Goal: Obtain resource: Obtain resource

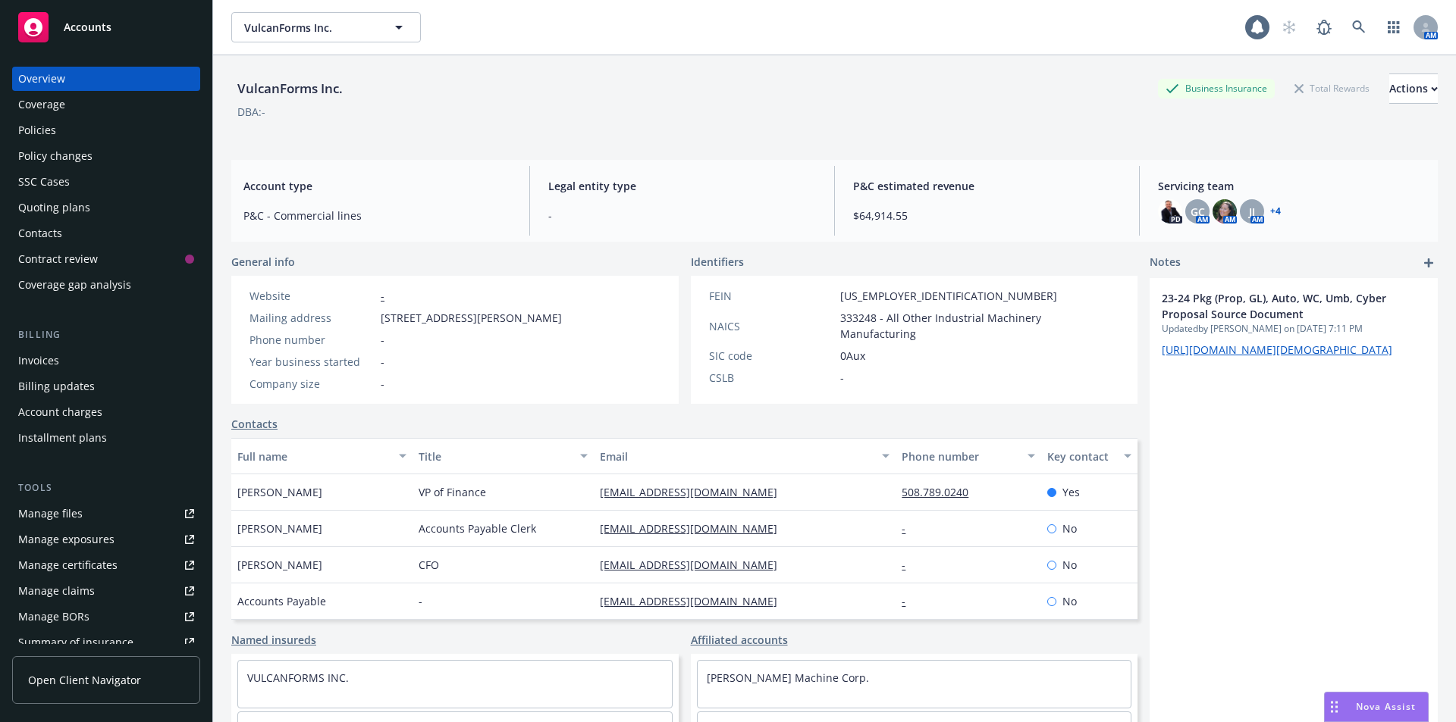
click at [77, 42] on link "Accounts" at bounding box center [106, 27] width 188 height 42
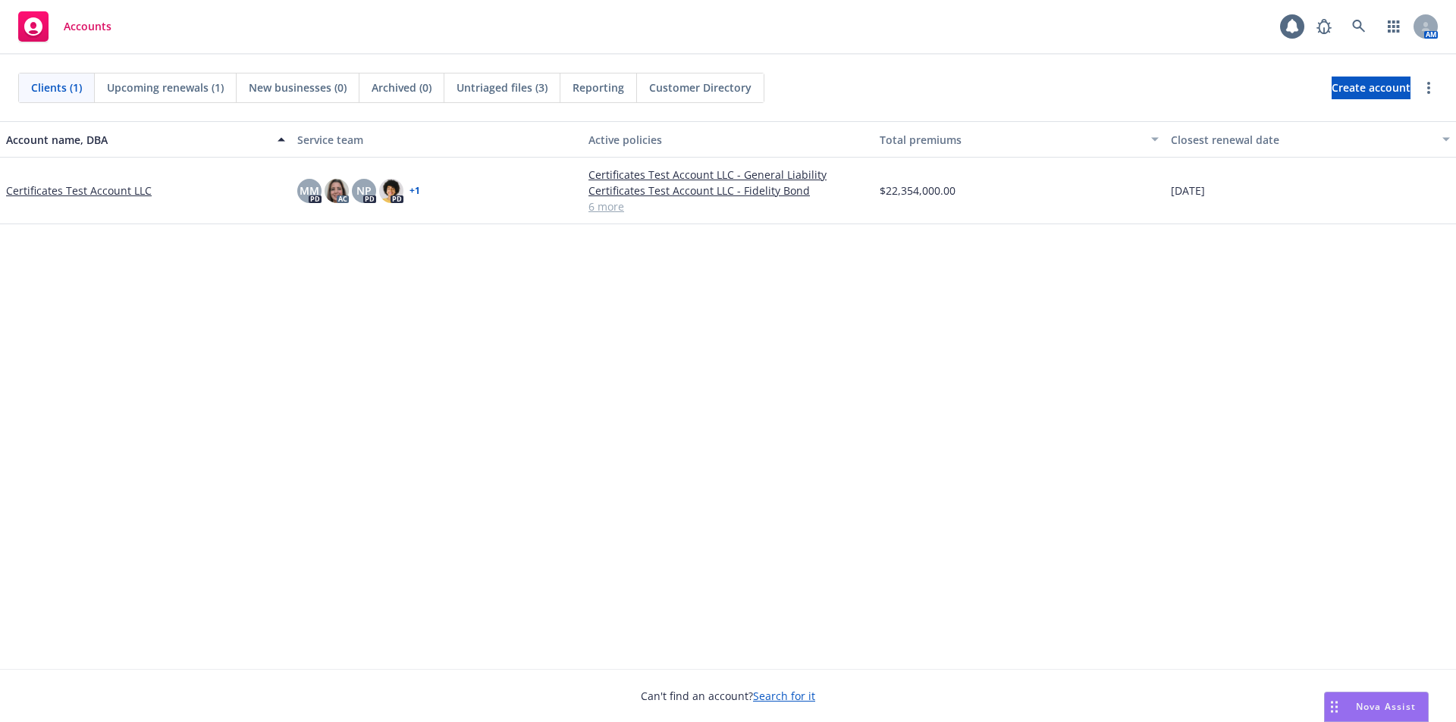
click at [76, 190] on link "Certificates Test Account LLC" at bounding box center [79, 191] width 146 height 16
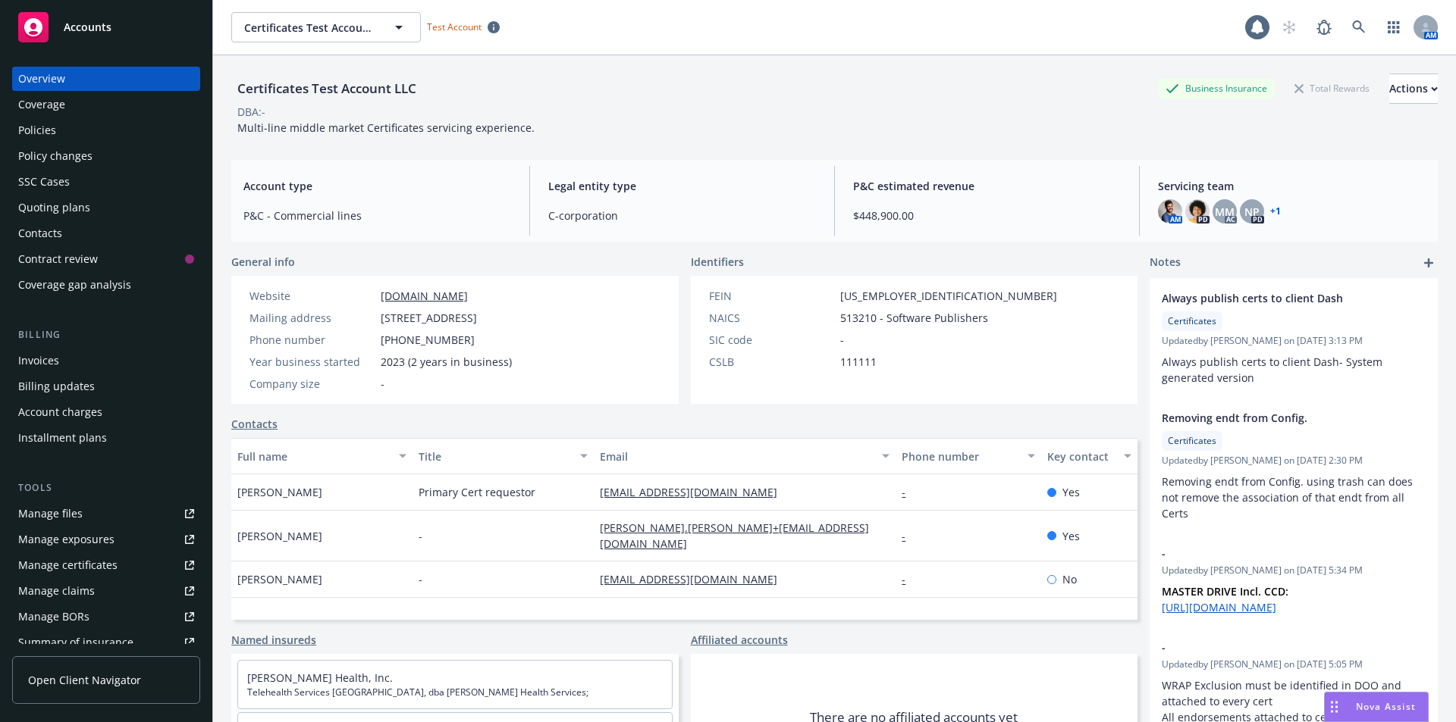
click at [64, 128] on div "Policies" at bounding box center [106, 130] width 176 height 24
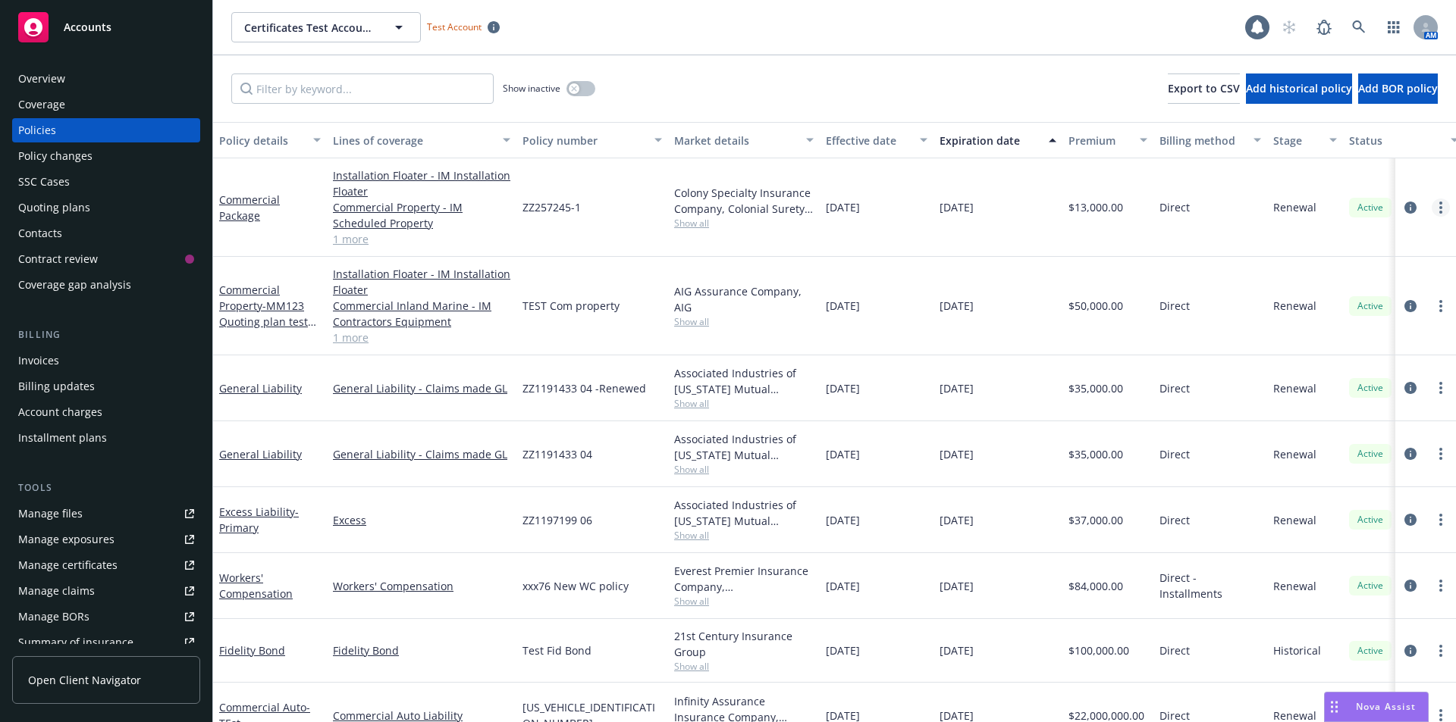
click at [1431, 207] on link "more" at bounding box center [1440, 208] width 18 height 18
click at [1302, 241] on link "Manage lines of coverage" at bounding box center [1348, 239] width 178 height 30
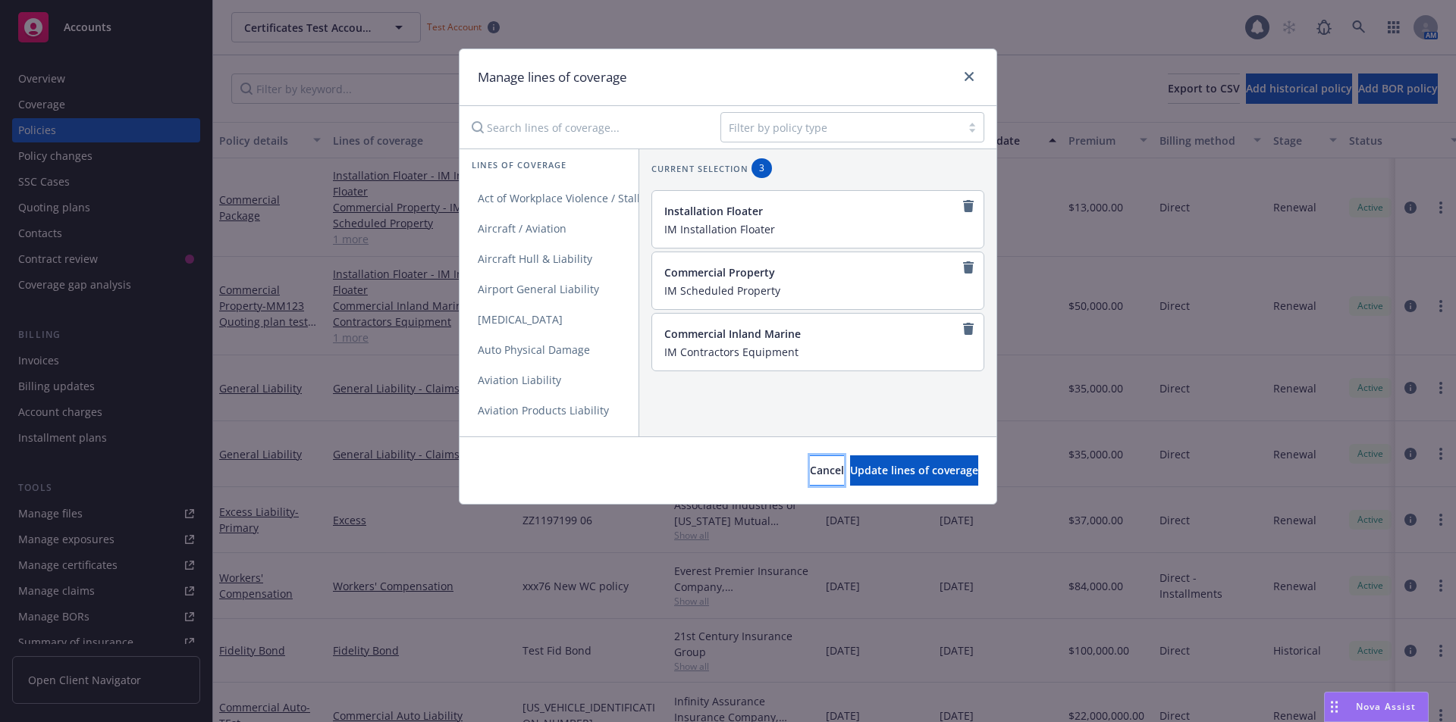
click at [810, 472] on button "Cancel" at bounding box center [827, 471] width 34 height 30
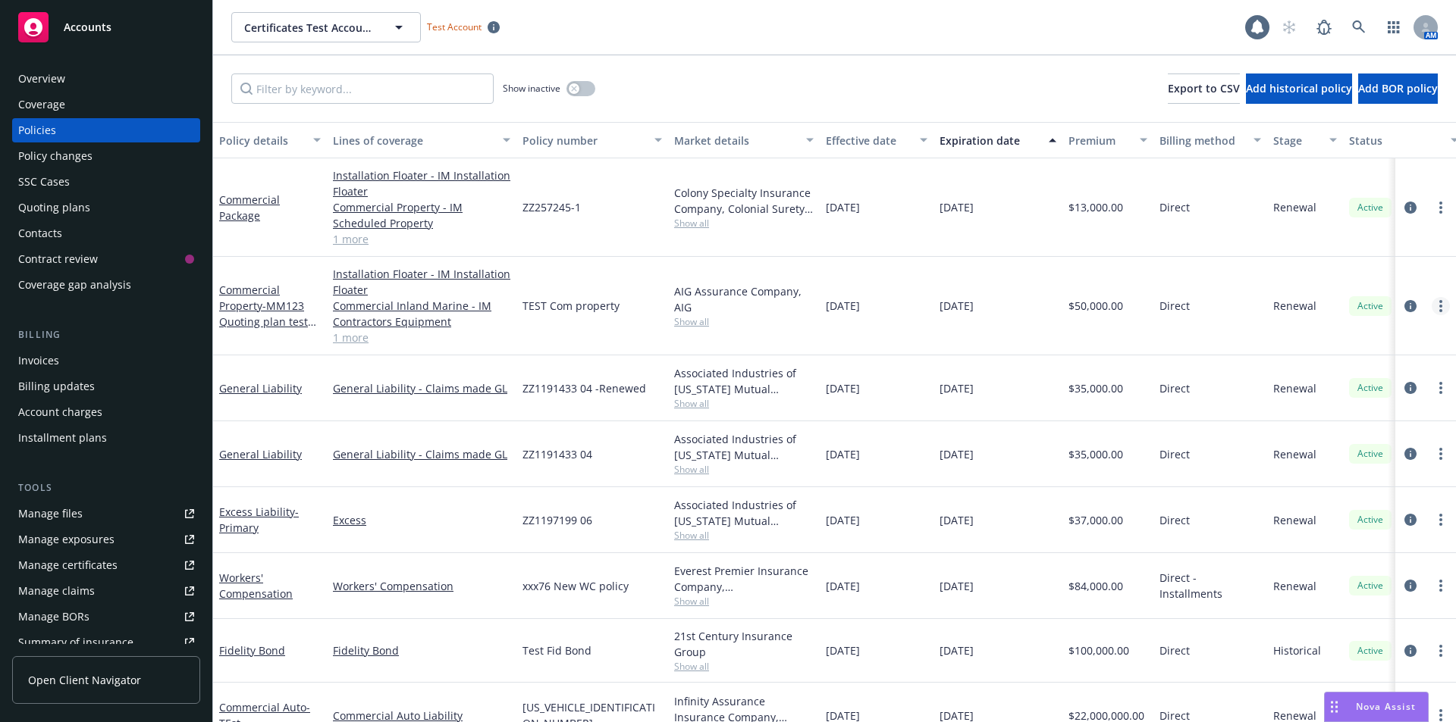
click at [1439, 306] on circle "more" at bounding box center [1440, 306] width 3 height 3
click at [267, 329] on div "Commercial Property - MM123 Quoting plan test policy" at bounding box center [270, 306] width 102 height 48
click at [271, 318] on span "- MM123 Quoting plan test policy" at bounding box center [267, 322] width 97 height 46
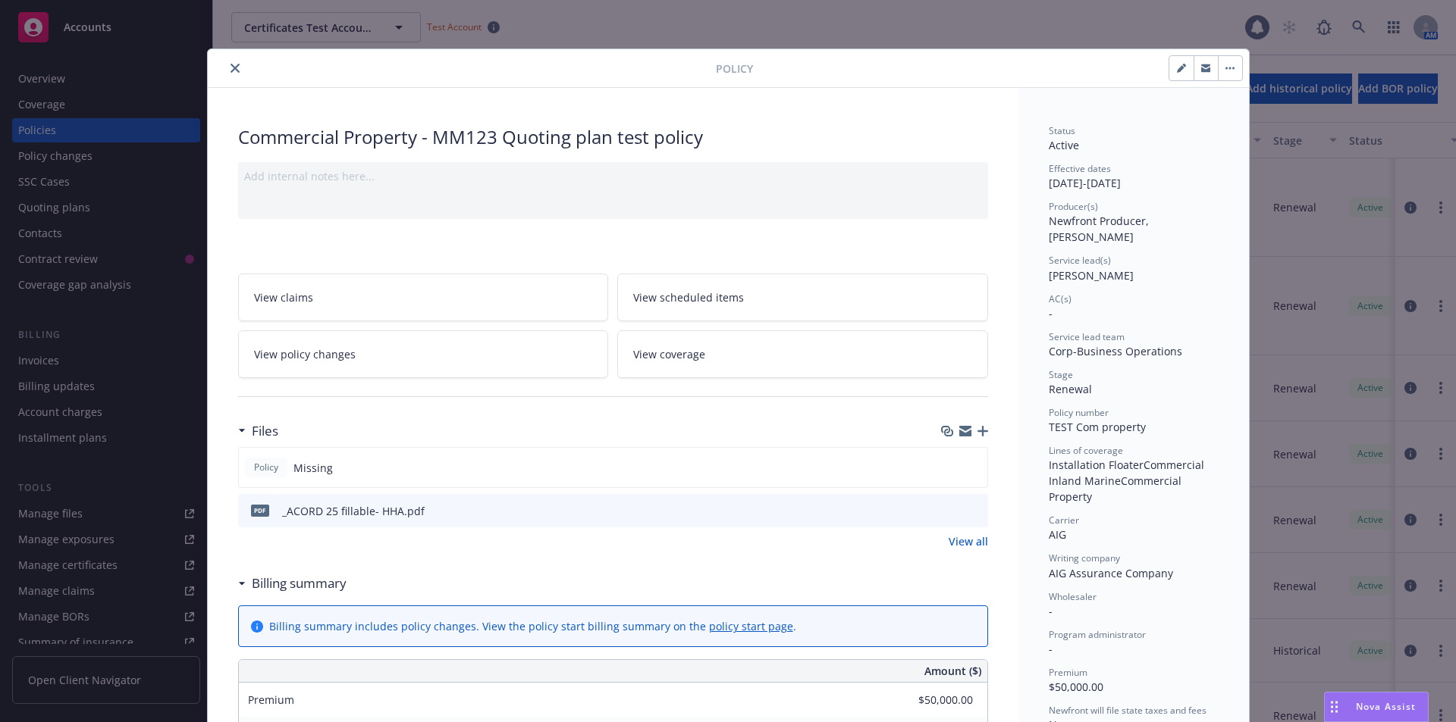
click at [230, 67] on icon "close" at bounding box center [234, 68] width 9 height 9
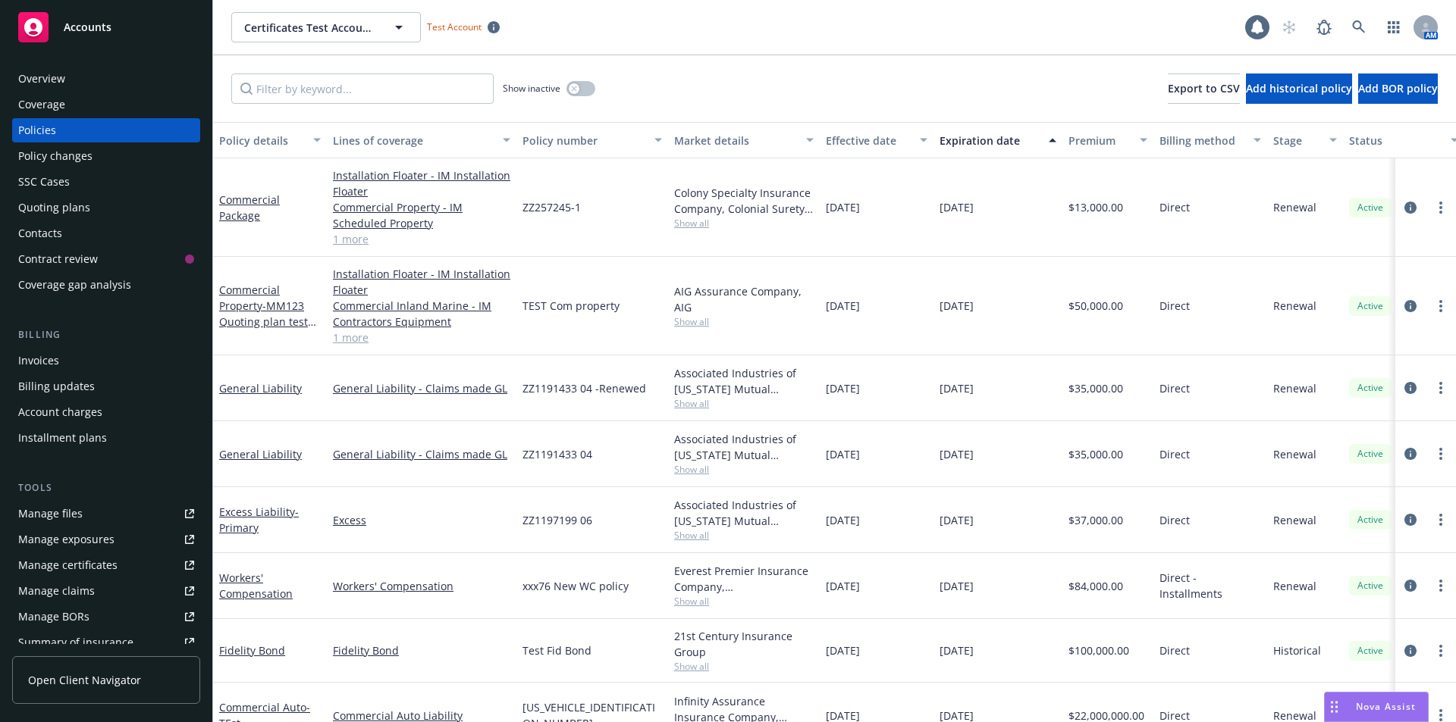
click at [68, 83] on div "Overview" at bounding box center [106, 79] width 176 height 24
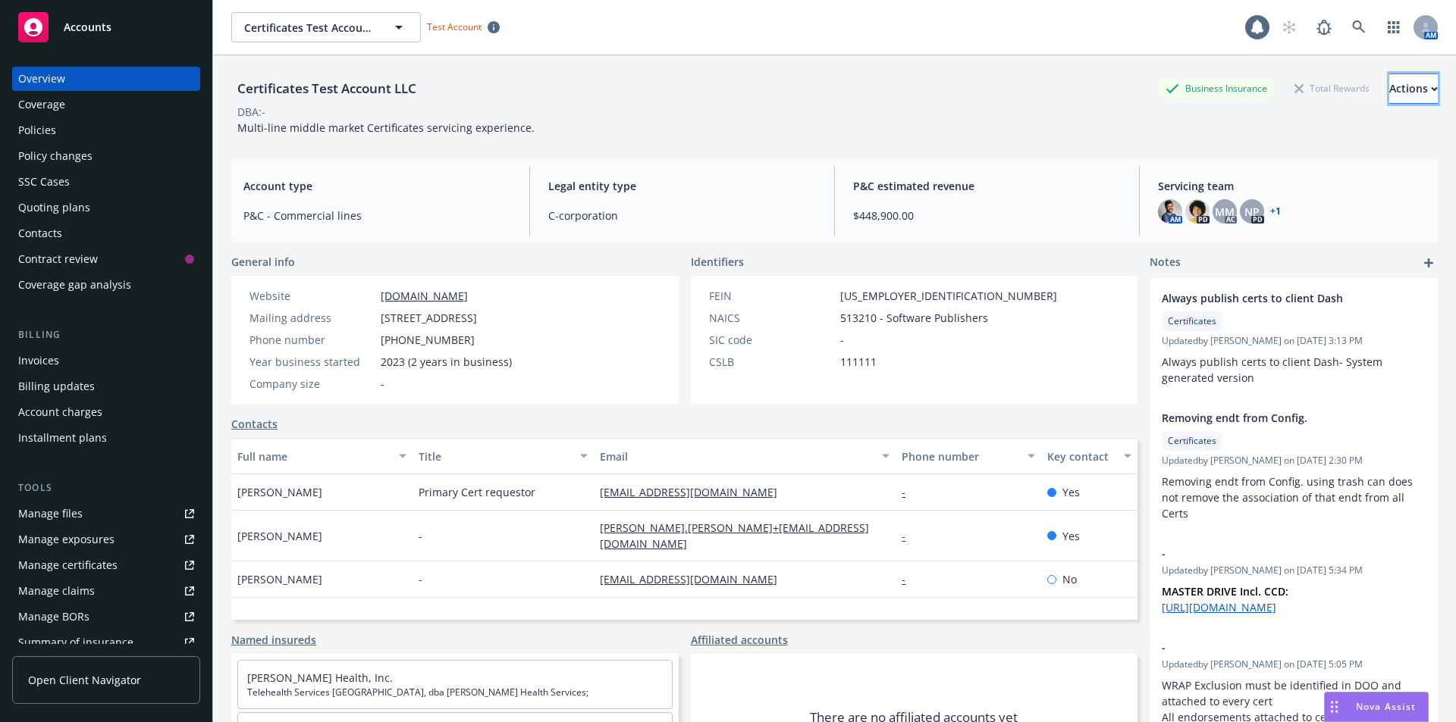
click at [1389, 84] on div "Actions" at bounding box center [1413, 88] width 49 height 29
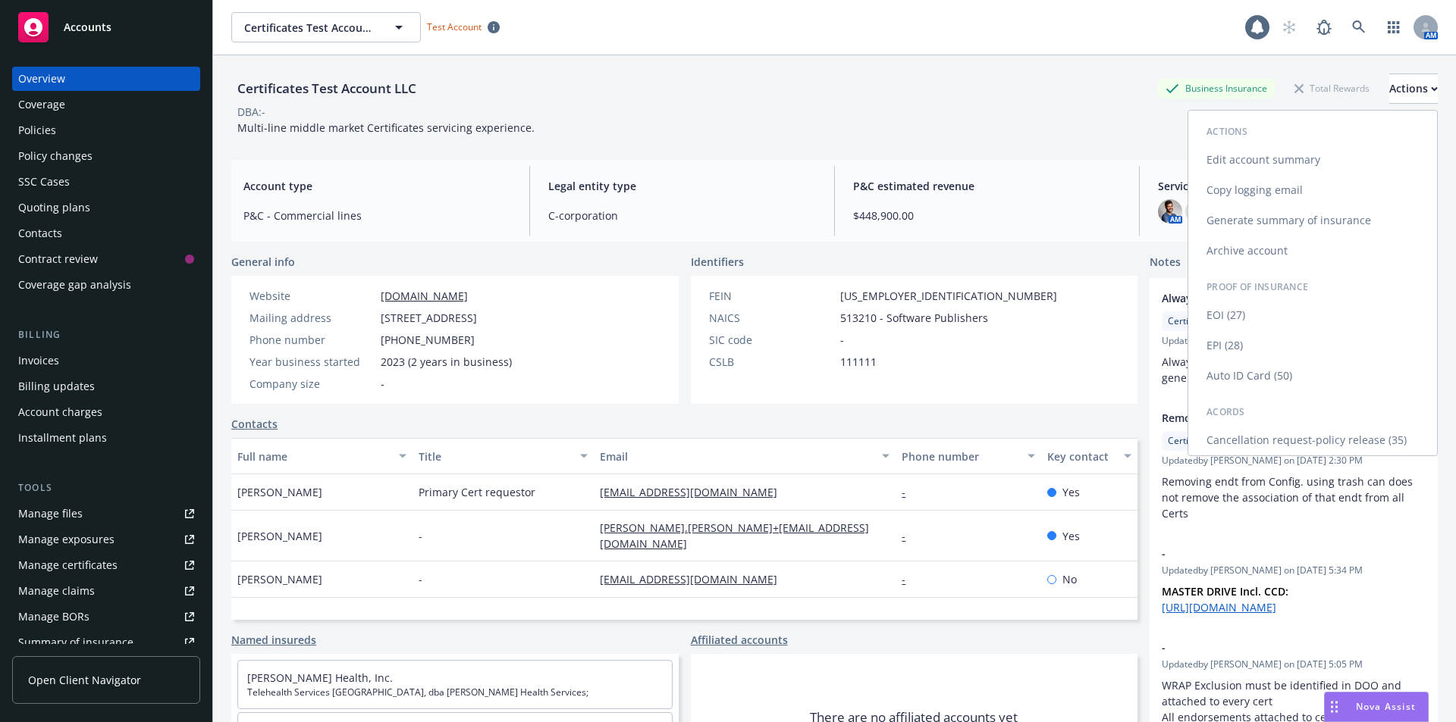
click at [1222, 346] on link "EPI (28)" at bounding box center [1312, 346] width 249 height 30
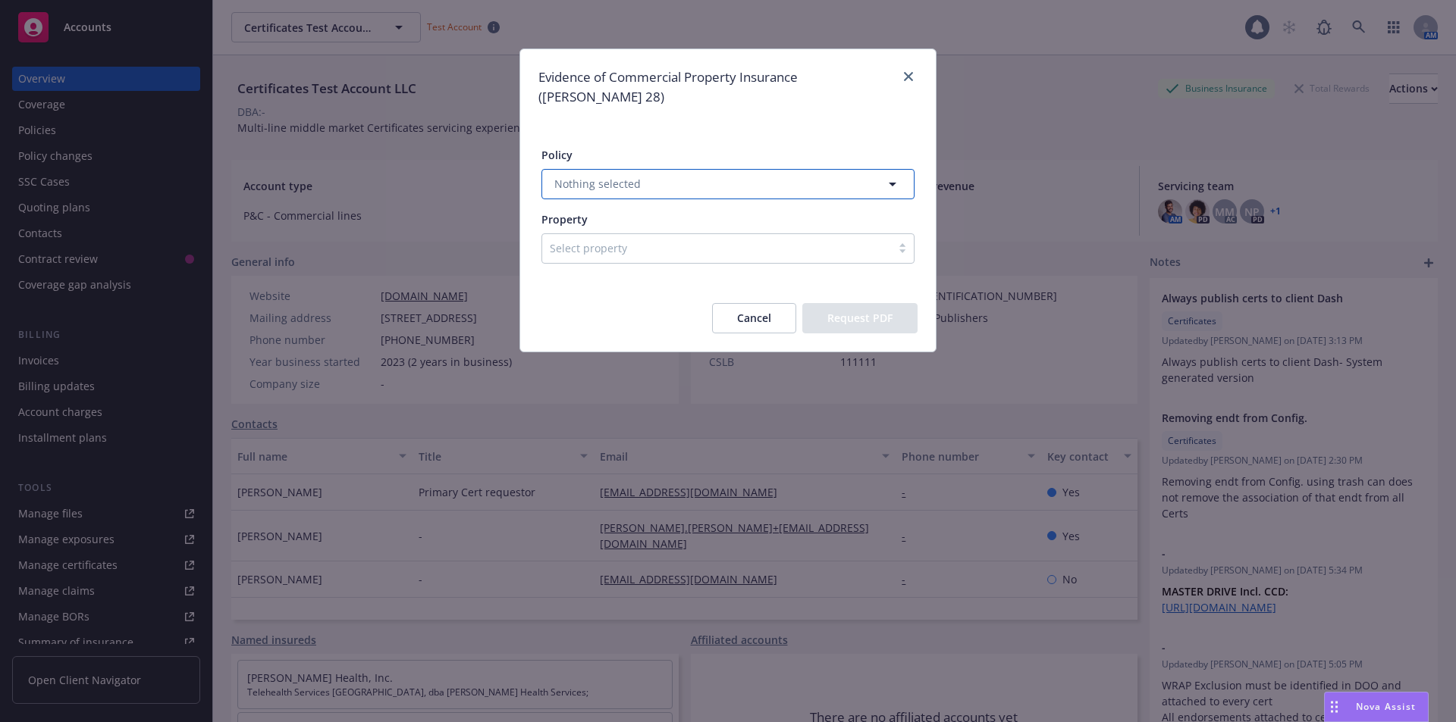
click at [622, 176] on span "Nothing selected" at bounding box center [597, 184] width 86 height 16
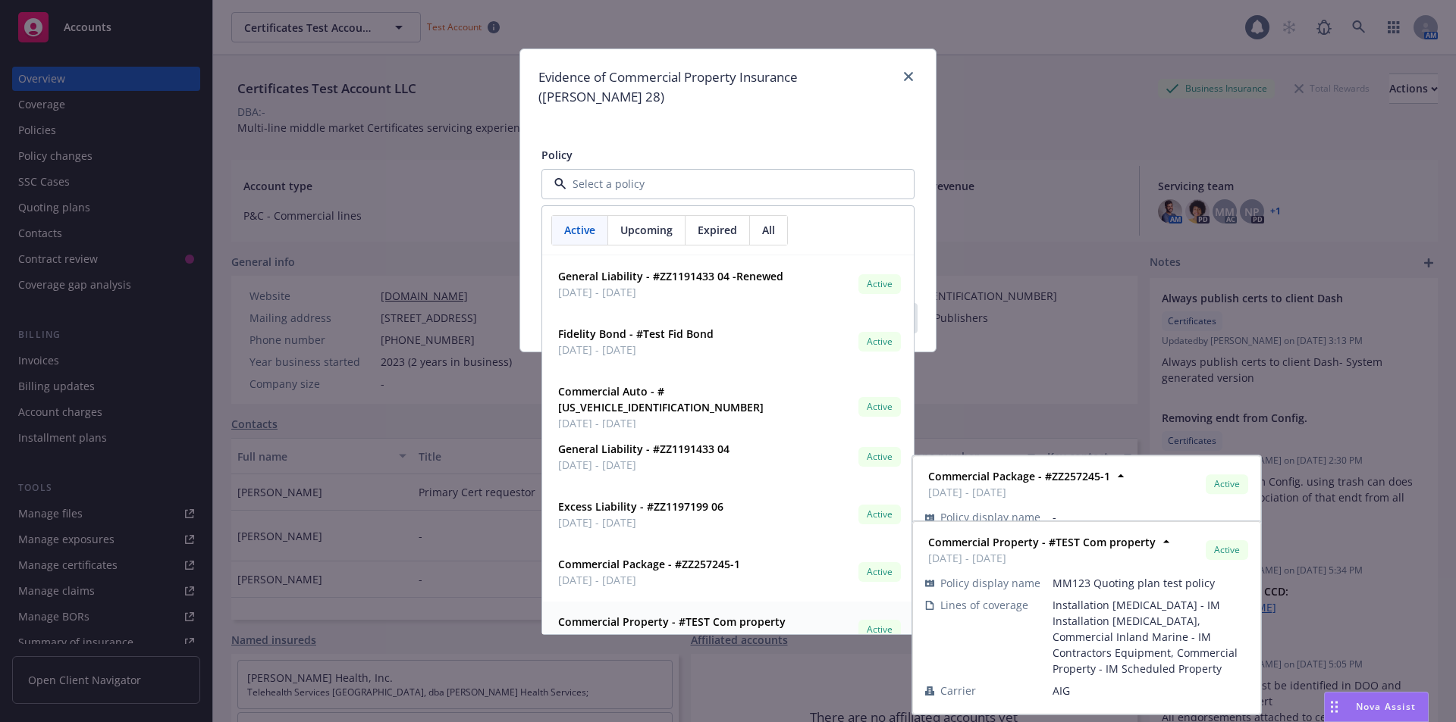
click at [681, 615] on strong "Commercial Property - #TEST Com property" at bounding box center [671, 622] width 227 height 14
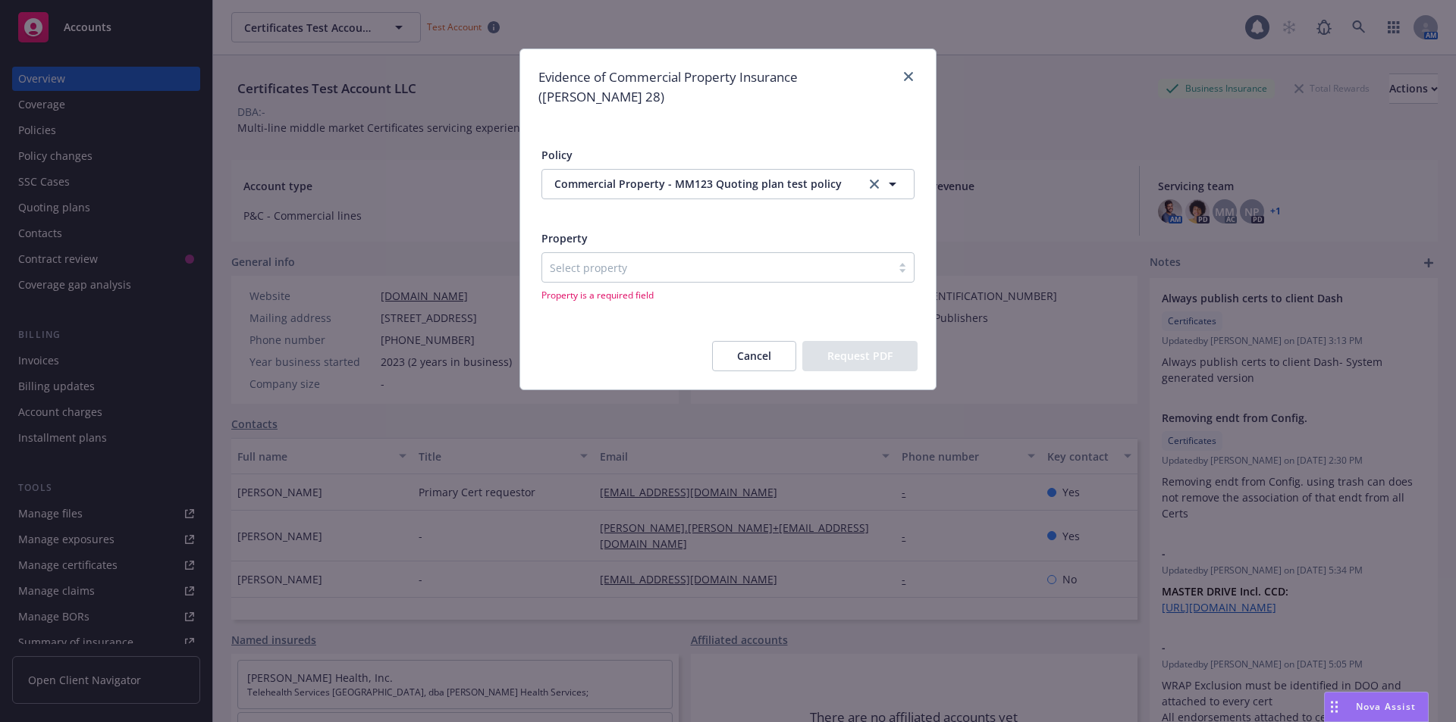
click at [631, 259] on div at bounding box center [717, 268] width 334 height 18
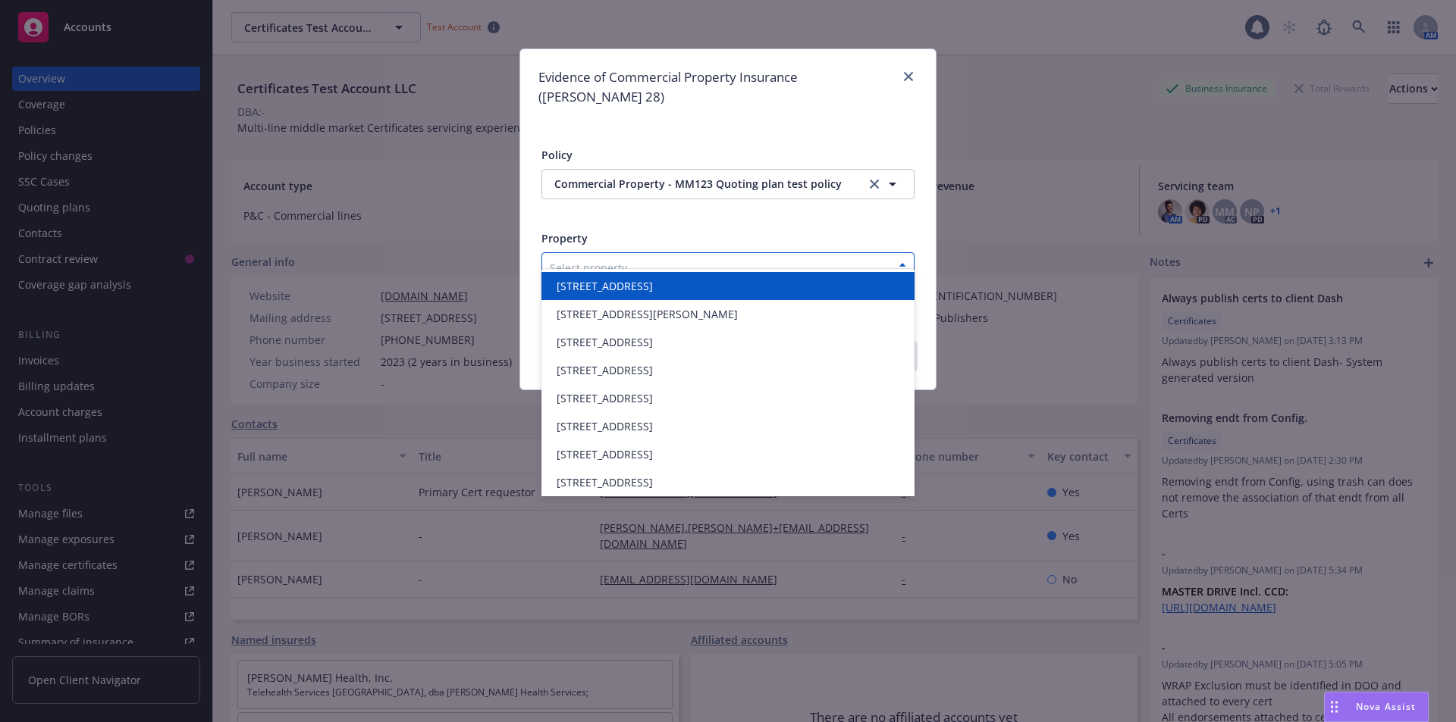
click at [634, 295] on div "[STREET_ADDRESS]" at bounding box center [727, 286] width 373 height 28
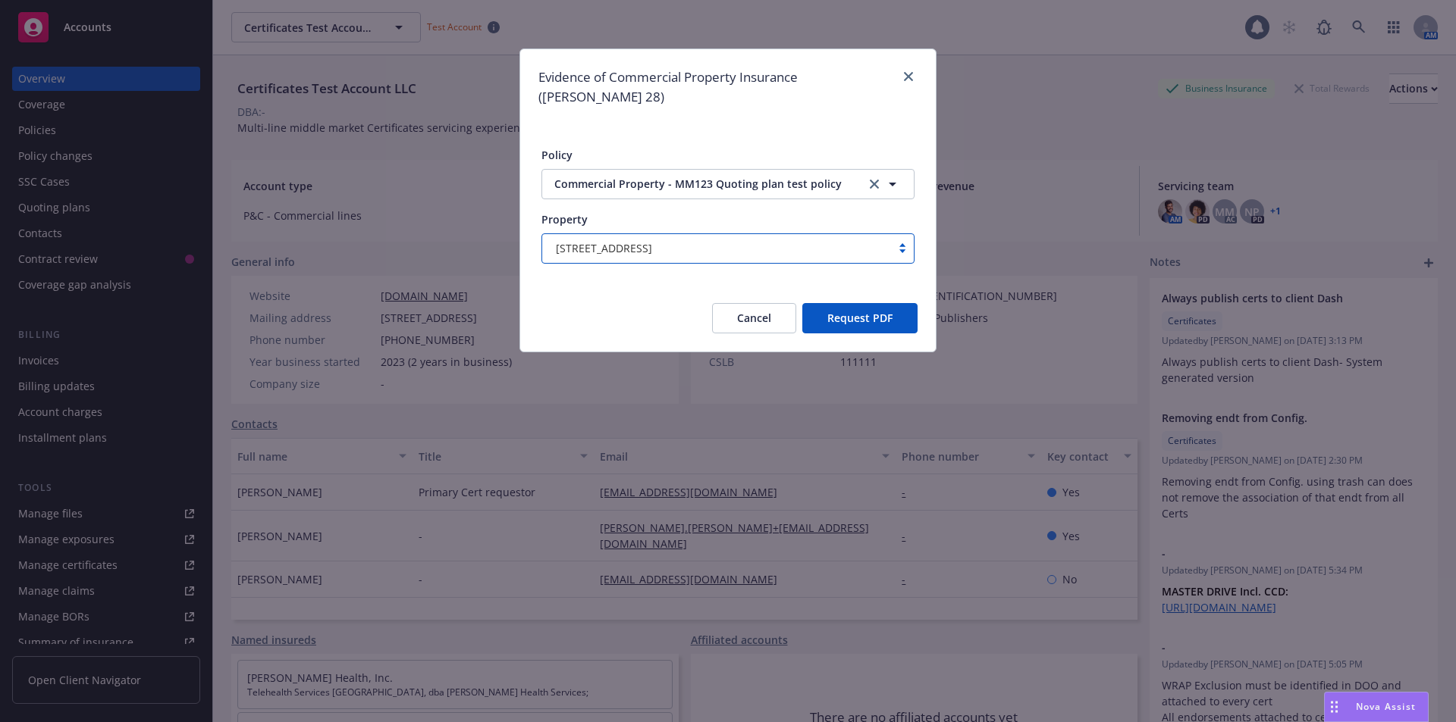
click at [856, 303] on button "Request PDF" at bounding box center [859, 318] width 115 height 30
